Goal: Book appointment/travel/reservation

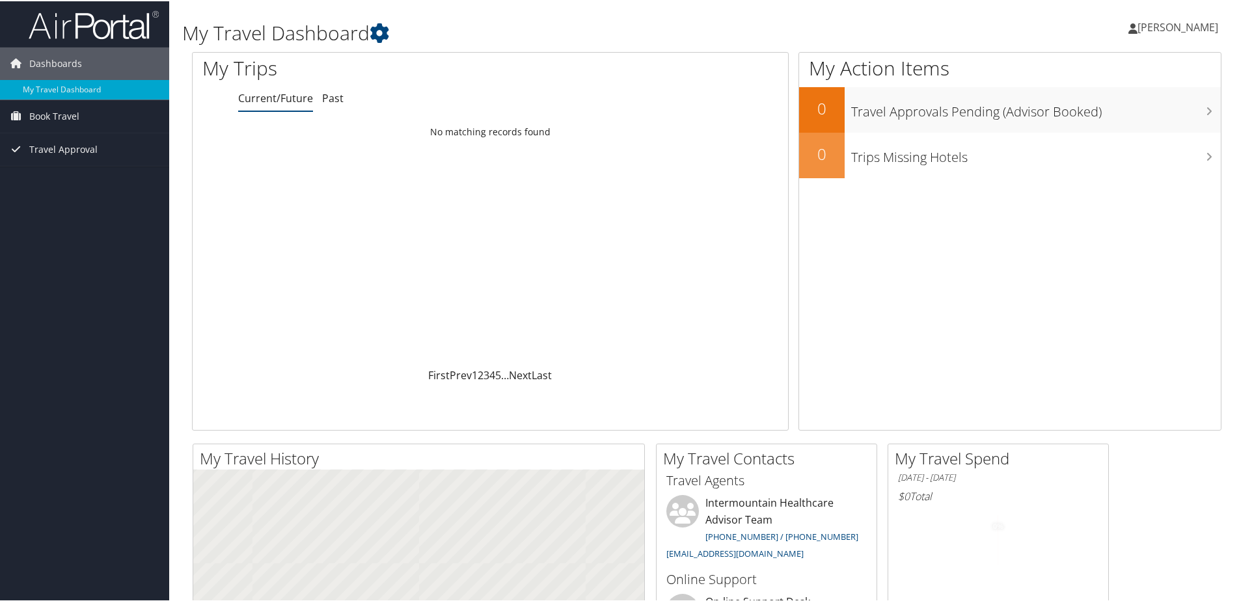
click at [70, 113] on span "Book Travel" at bounding box center [54, 115] width 50 height 33
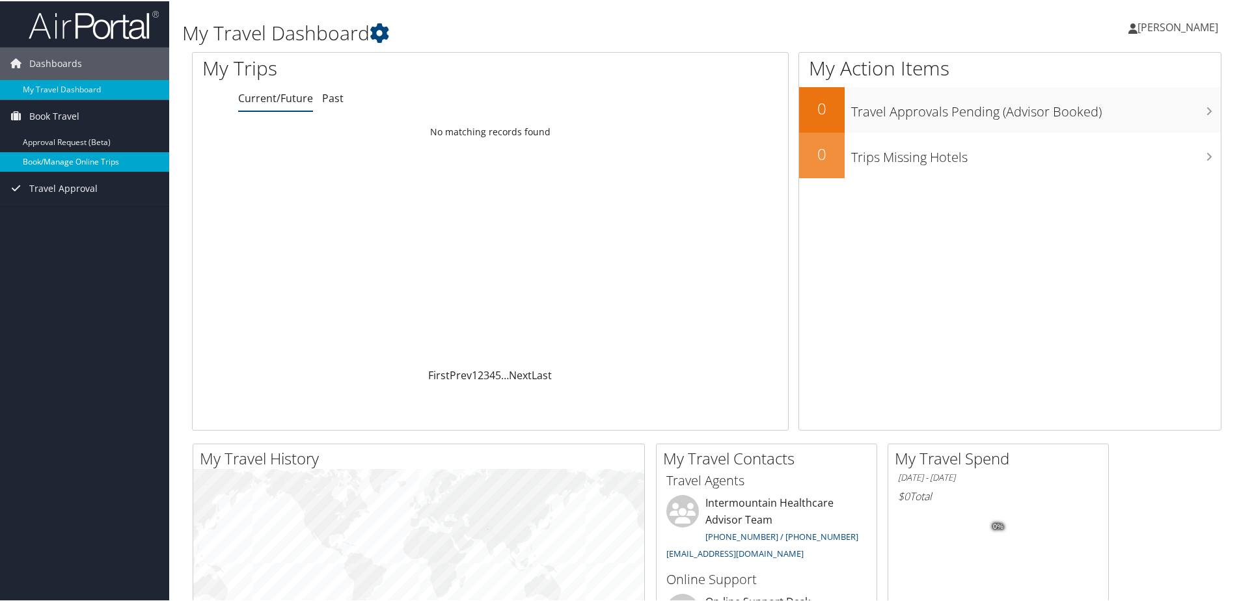
click at [72, 161] on link "Book/Manage Online Trips" at bounding box center [84, 161] width 169 height 20
